Goal: Information Seeking & Learning: Learn about a topic

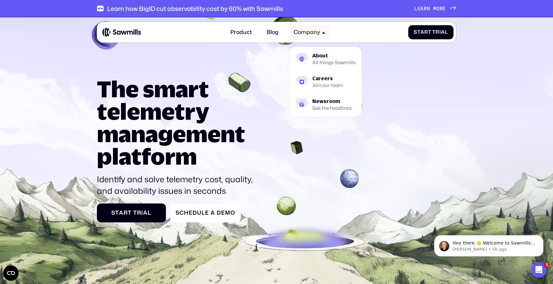
click at [297, 35] on div "Company" at bounding box center [307, 32] width 26 height 7
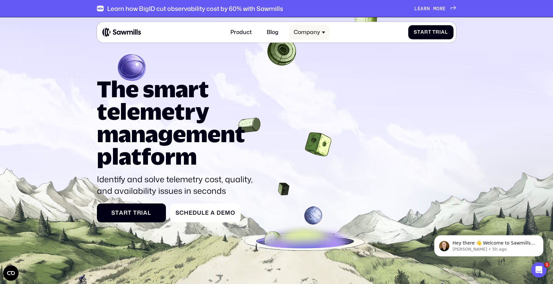
click at [307, 36] on div "Company" at bounding box center [310, 32] width 40 height 15
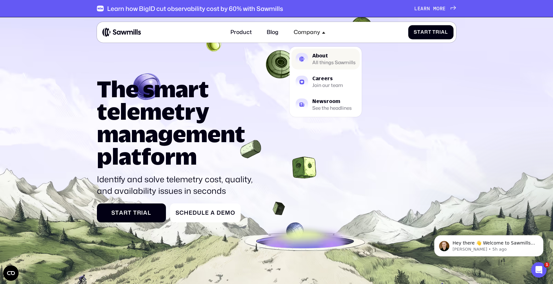
click at [311, 55] on link "About All things Sawmills" at bounding box center [325, 59] width 68 height 21
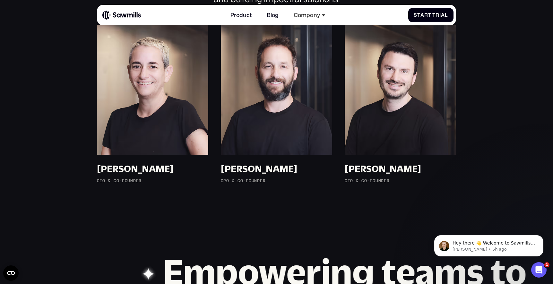
scroll to position [498, 0]
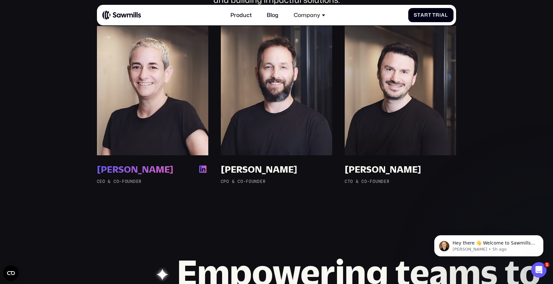
click at [162, 78] on img at bounding box center [152, 90] width 111 height 129
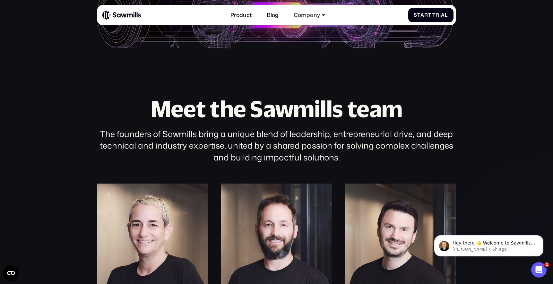
scroll to position [0, 0]
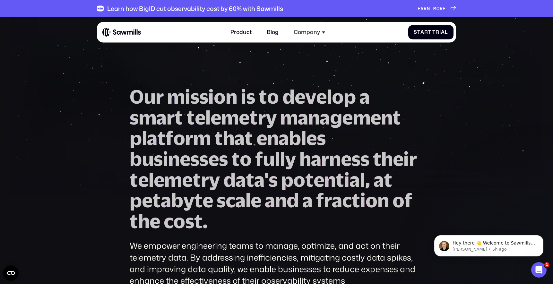
click at [231, 107] on span "m" at bounding box center [230, 117] width 18 height 21
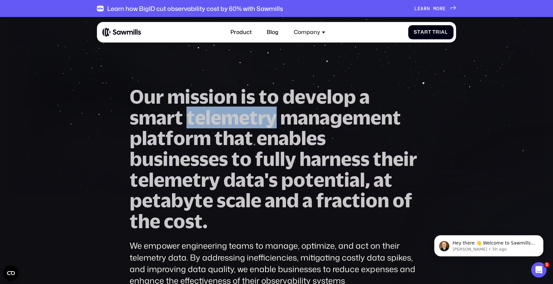
click at [231, 107] on span "m" at bounding box center [230, 117] width 18 height 21
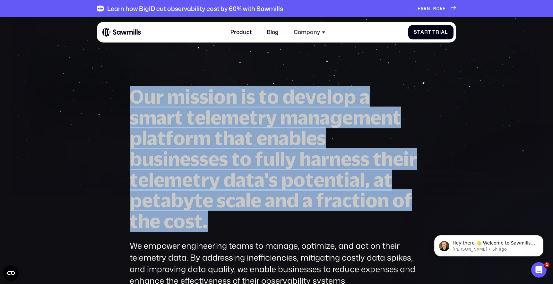
click at [238, 135] on span "a" at bounding box center [239, 138] width 10 height 21
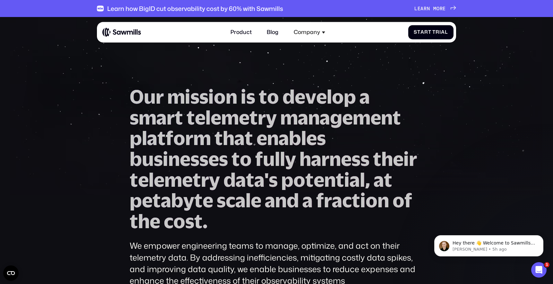
click at [238, 135] on span "a" at bounding box center [239, 138] width 10 height 21
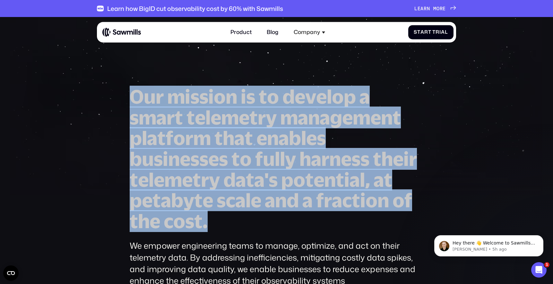
click at [268, 185] on span "'" at bounding box center [266, 179] width 4 height 21
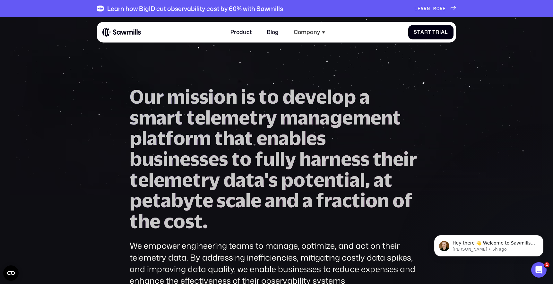
click at [226, 221] on h1 "O u r m i s s i o n i s t o d e v e l o p a s m a r t t e l e m e t r y m a n a…" at bounding box center [277, 158] width 294 height 145
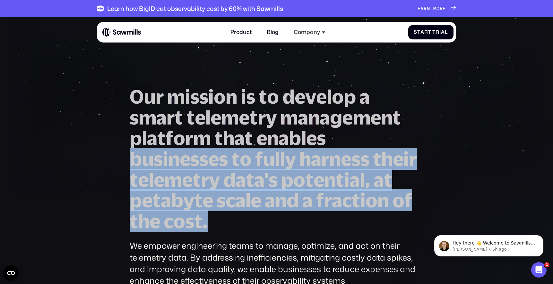
drag, startPoint x: 226, startPoint y: 221, endPoint x: 161, endPoint y: 155, distance: 92.8
click at [161, 155] on h1 "O u r m i s s i o n i s t o d e v e l o p a s m a r t t e l e m e t r y m a n a…" at bounding box center [277, 158] width 294 height 145
click at [161, 155] on span "s" at bounding box center [158, 159] width 9 height 21
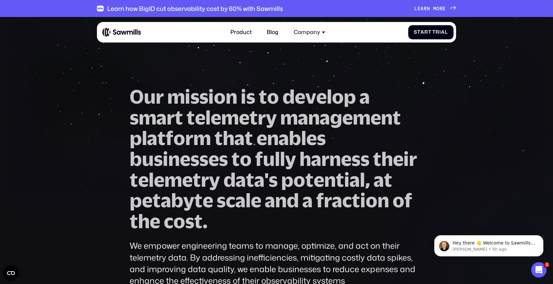
click at [161, 155] on span "s" at bounding box center [158, 159] width 9 height 21
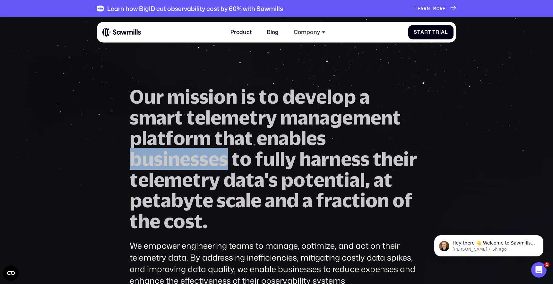
click at [161, 155] on span "s" at bounding box center [158, 159] width 9 height 21
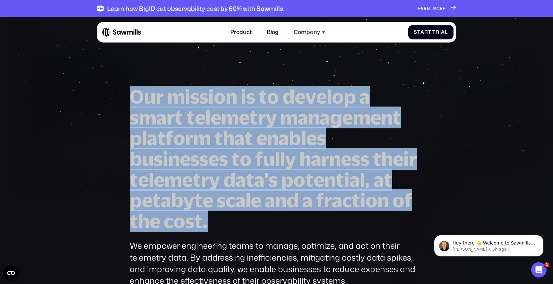
click at [181, 194] on span "b" at bounding box center [177, 200] width 12 height 21
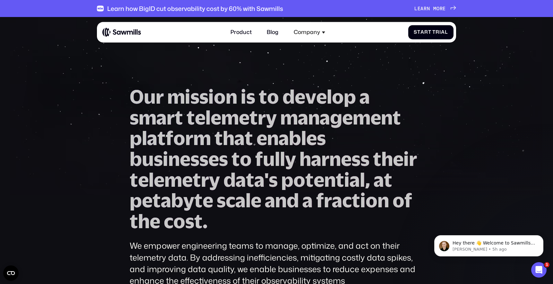
click at [107, 31] on img at bounding box center [121, 32] width 39 height 9
